Goal: Communication & Community: Answer question/provide support

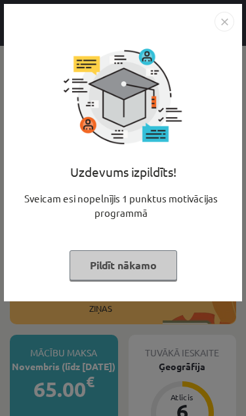
click at [229, 25] on img "Close" at bounding box center [224, 22] width 20 height 20
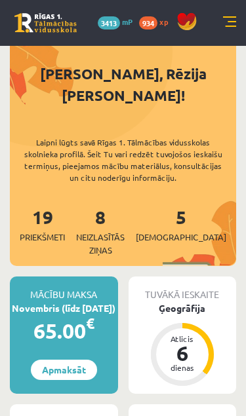
scroll to position [51, 0]
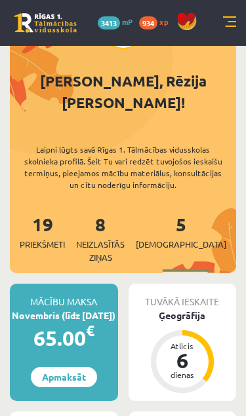
click at [123, 213] on div "8 Neizlasītās ziņas" at bounding box center [100, 236] width 71 height 53
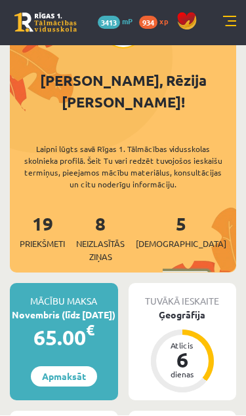
click at [122, 212] on link "8 Neizlasītās ziņas" at bounding box center [100, 237] width 71 height 51
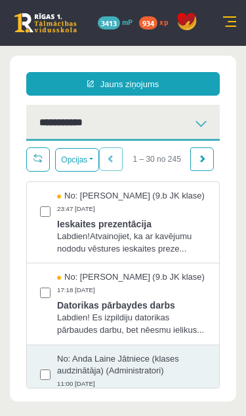
click at [175, 230] on span "Ieskaites prezentācija" at bounding box center [131, 222] width 149 height 16
click at [155, 312] on span "Datorikas pārbaydes darbs" at bounding box center [131, 303] width 149 height 16
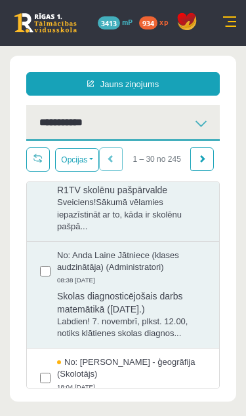
scroll to position [219, 0]
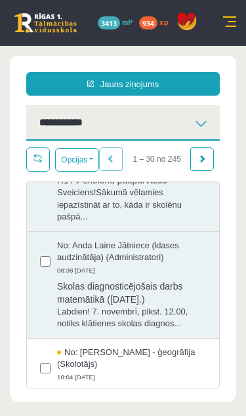
click at [197, 330] on span "Labdien! 7. novembrī, plkst. 12.00, notiks klātienes skolas diagnos..." at bounding box center [131, 318] width 149 height 24
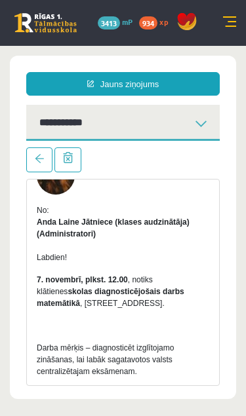
scroll to position [70, 0]
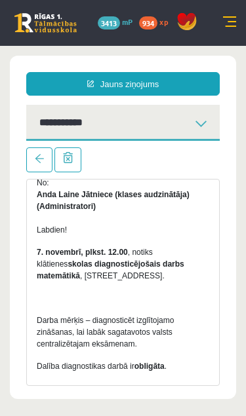
click at [210, 343] on div "No: Anda Laine Jātniece (klases audzinātāja) (Administratori) Labdien! 7. novem…" at bounding box center [123, 335] width 192 height 412
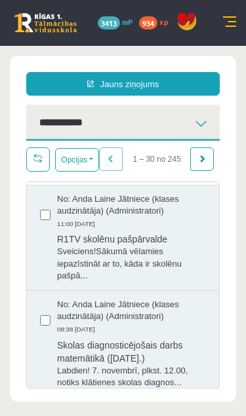
scroll to position [160, 0]
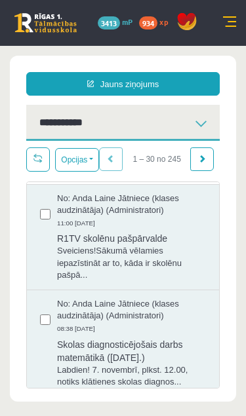
click at [186, 282] on span "Sveiciens!Sākumā vēlamies iepazīstināt ar to, kāda ir skolēnu pašpā..." at bounding box center [131, 263] width 149 height 37
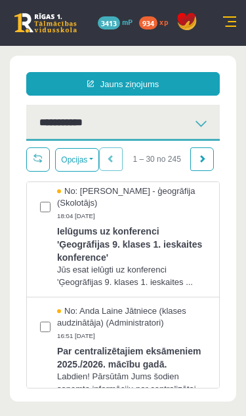
scroll to position [381, 0]
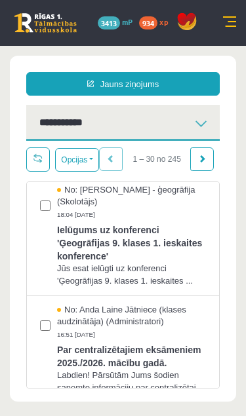
click at [159, 369] on span "Par centralizētajiem eksāmeniem 2025./2026. mācību gadā." at bounding box center [131, 354] width 149 height 29
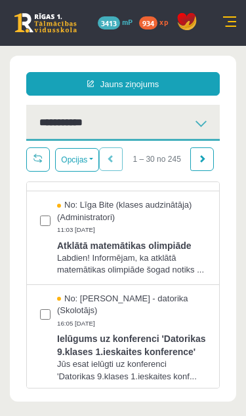
scroll to position [881, 0]
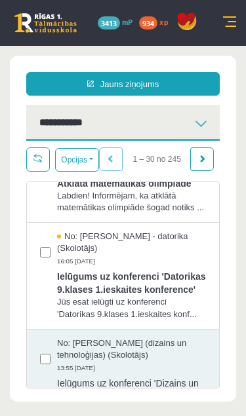
click at [86, 153] on button "Opcijas" at bounding box center [77, 160] width 44 height 24
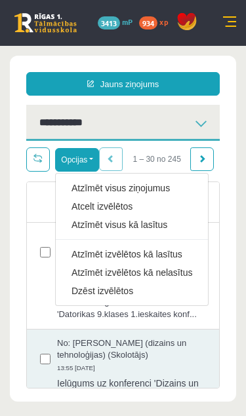
click at [168, 223] on link "Atzīmēt visus kā lasītus" at bounding box center [131, 224] width 120 height 13
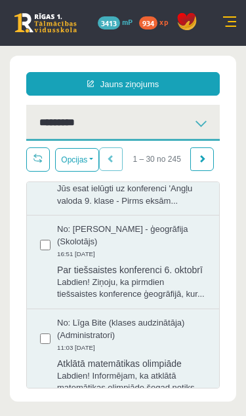
scroll to position [675, 0]
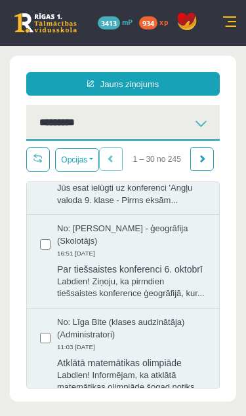
click at [164, 300] on span "Labdien! Ziņoju, ka pirmdien tiešsaistes konference ģeogrāfijā, kur..." at bounding box center [131, 288] width 149 height 24
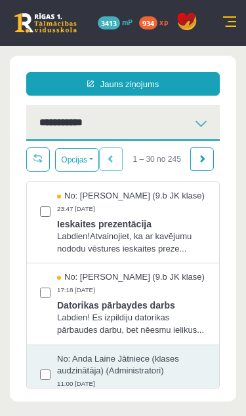
scroll to position [0, 0]
click at [174, 336] on span "Labdien! Es izpildiju datorikas pārbaudes darbu, bet nēesmu ielikus..." at bounding box center [131, 324] width 149 height 24
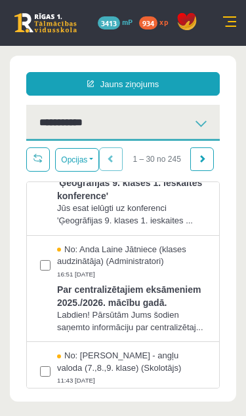
scroll to position [445, 0]
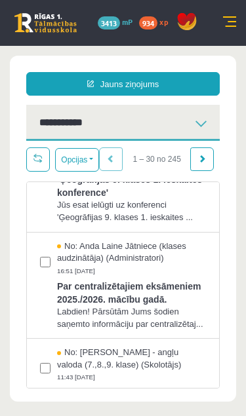
click at [165, 306] on span "Par centralizētajiem eksāmeniem 2025./2026. mācību gadā." at bounding box center [131, 290] width 149 height 29
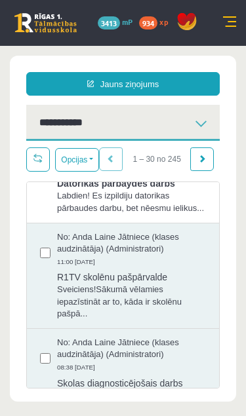
scroll to position [115, 0]
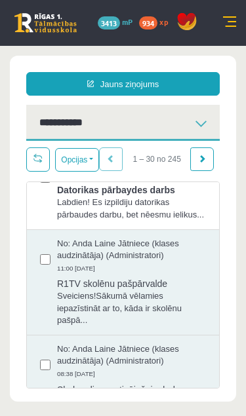
click at [174, 80] on link "Jauns ziņojums" at bounding box center [122, 84] width 193 height 24
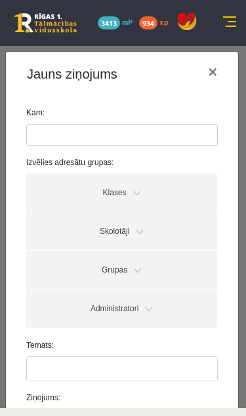
click at [134, 223] on link "Skolotāji" at bounding box center [121, 231] width 191 height 38
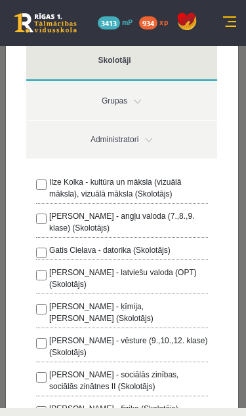
scroll to position [134, 0]
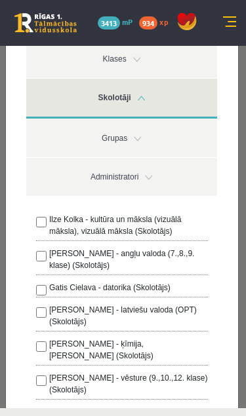
click at [170, 103] on link "Skolotāji" at bounding box center [121, 99] width 191 height 40
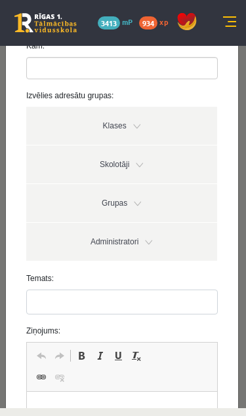
scroll to position [63, 0]
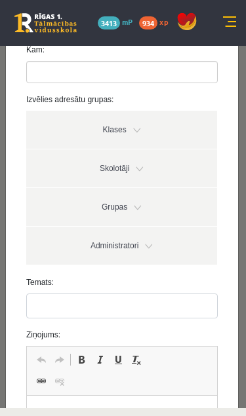
click at [168, 136] on link "Klases" at bounding box center [121, 130] width 191 height 38
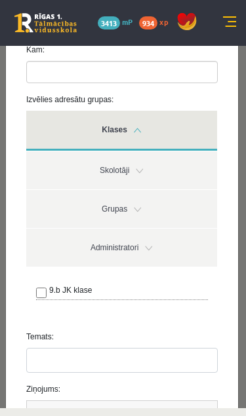
click at [181, 132] on link "Klases" at bounding box center [121, 131] width 191 height 40
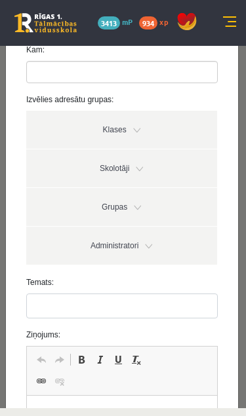
click at [166, 235] on link "Administratori" at bounding box center [121, 246] width 191 height 38
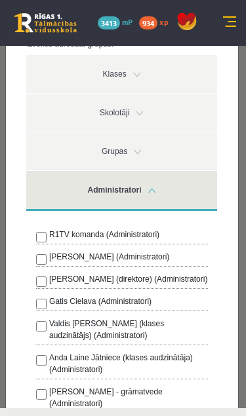
scroll to position [119, 0]
click at [182, 204] on link "Administratori" at bounding box center [121, 191] width 191 height 40
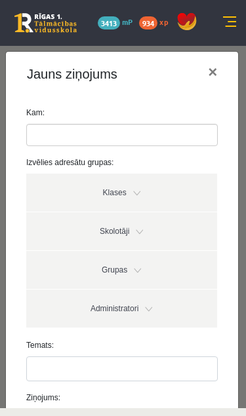
scroll to position [0, 0]
click at [211, 72] on button "×" at bounding box center [212, 72] width 30 height 37
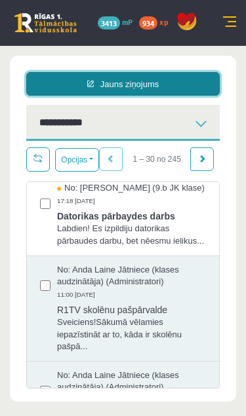
scroll to position [90, 0]
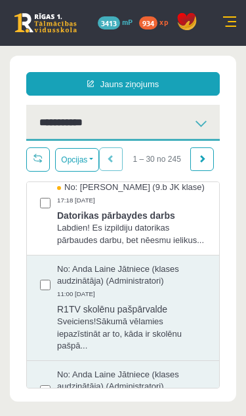
click at [168, 316] on span "R1TV skolēnu pašpārvalde" at bounding box center [131, 307] width 149 height 16
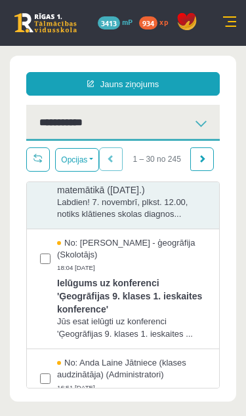
scroll to position [315, 0]
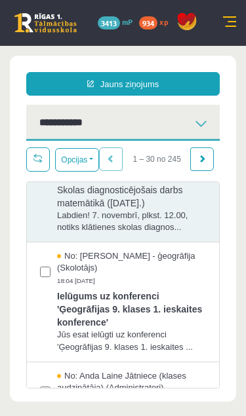
click at [50, 234] on div "No: Anda Laine Jātniece (klases audzinātāja) (Administratori) 08:38 08/10/2025 …" at bounding box center [123, 188] width 166 height 90
click at [62, 234] on span "Labdien! 7. novembrī, plkst. 12.00, notiks klātienes skolas diagnos..." at bounding box center [131, 222] width 149 height 24
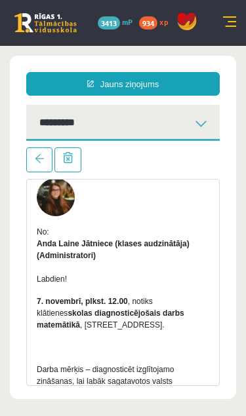
scroll to position [44, 0]
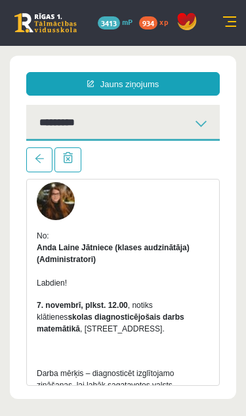
click at [50, 202] on img at bounding box center [56, 201] width 38 height 38
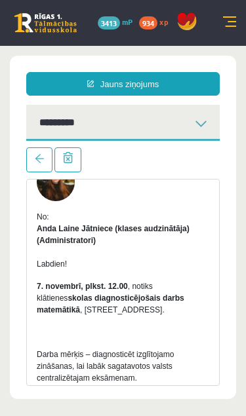
scroll to position [64, 0]
